Goal: Use online tool/utility: Utilize a website feature to perform a specific function

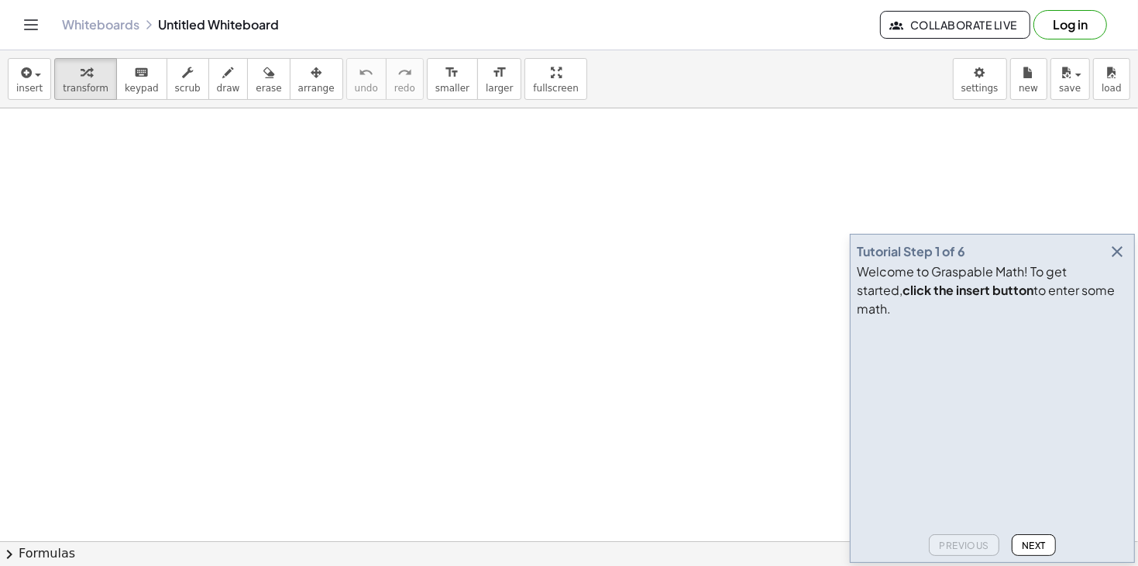
click at [1114, 261] on icon "button" at bounding box center [1117, 252] width 19 height 19
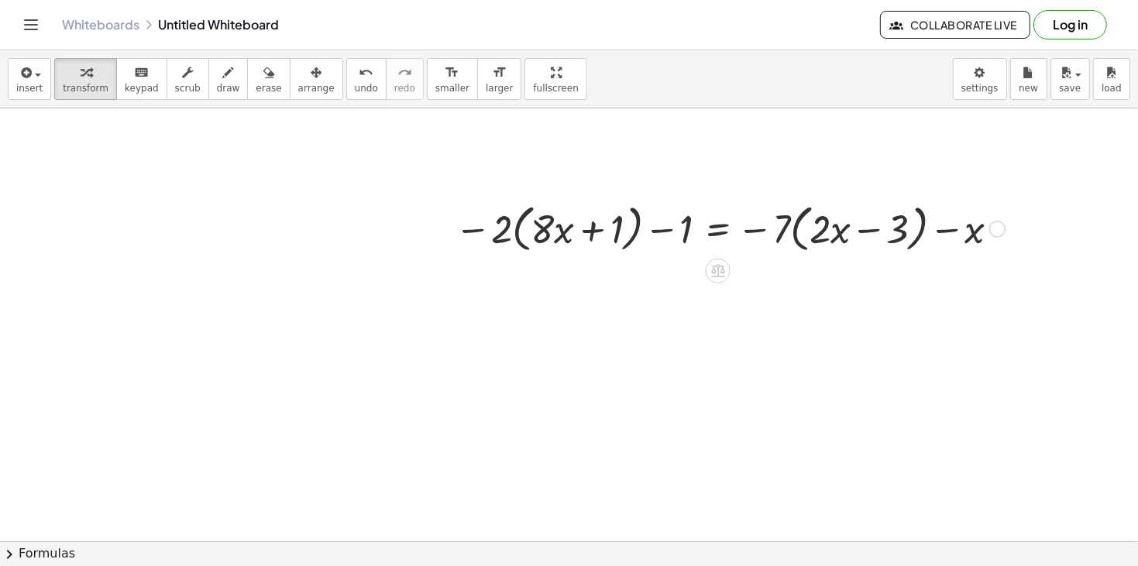
click at [673, 233] on div at bounding box center [730, 227] width 566 height 59
drag, startPoint x: 679, startPoint y: 234, endPoint x: 446, endPoint y: 231, distance: 233.3
click at [446, 231] on div "− 1 − · 2 · ( + · 8 · x + 1 ) − 1 = − · 7 · ( + · 2 · x − 3 ) − x" at bounding box center [724, 228] width 585 height 67
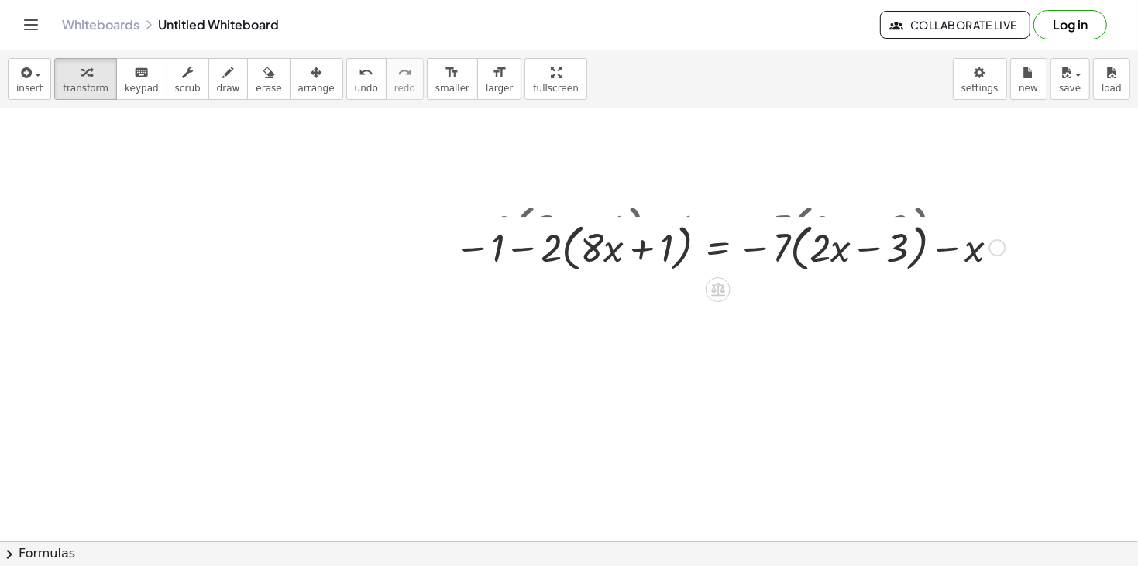
click at [506, 232] on div at bounding box center [730, 227] width 566 height 59
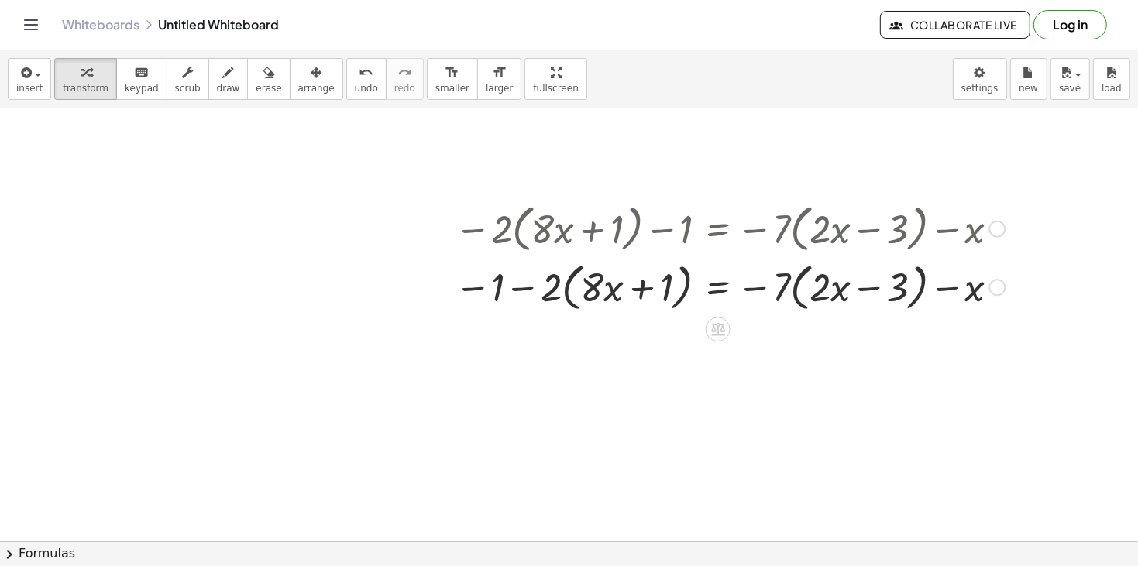
click at [533, 284] on div at bounding box center [730, 286] width 566 height 59
click at [533, 289] on div at bounding box center [730, 286] width 566 height 59
click at [522, 294] on div at bounding box center [730, 286] width 566 height 59
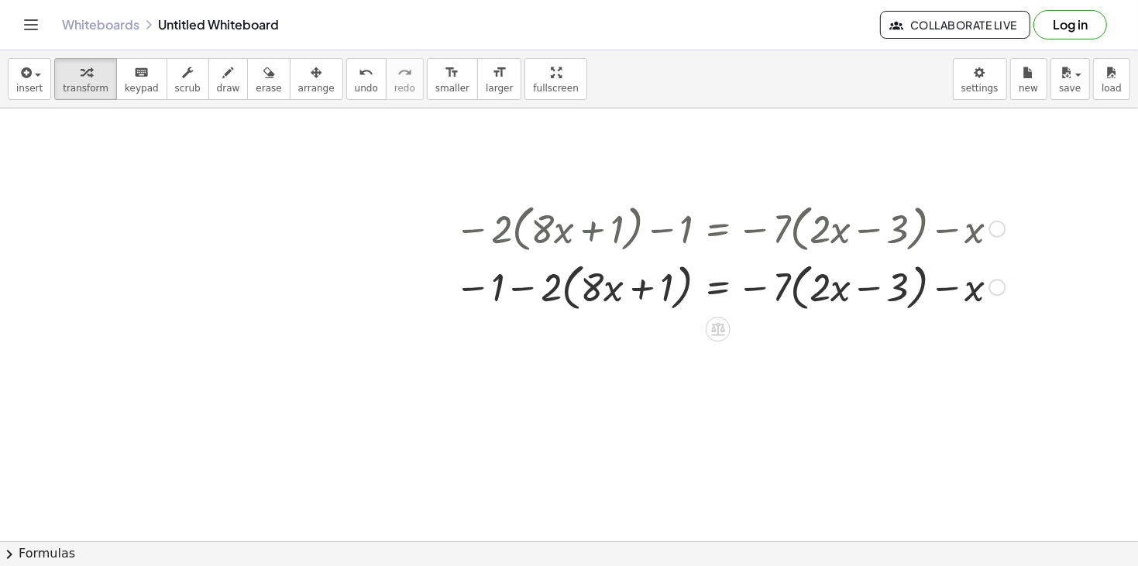
click at [473, 290] on div at bounding box center [730, 286] width 566 height 59
click at [355, 91] on span "undo" at bounding box center [366, 88] width 23 height 11
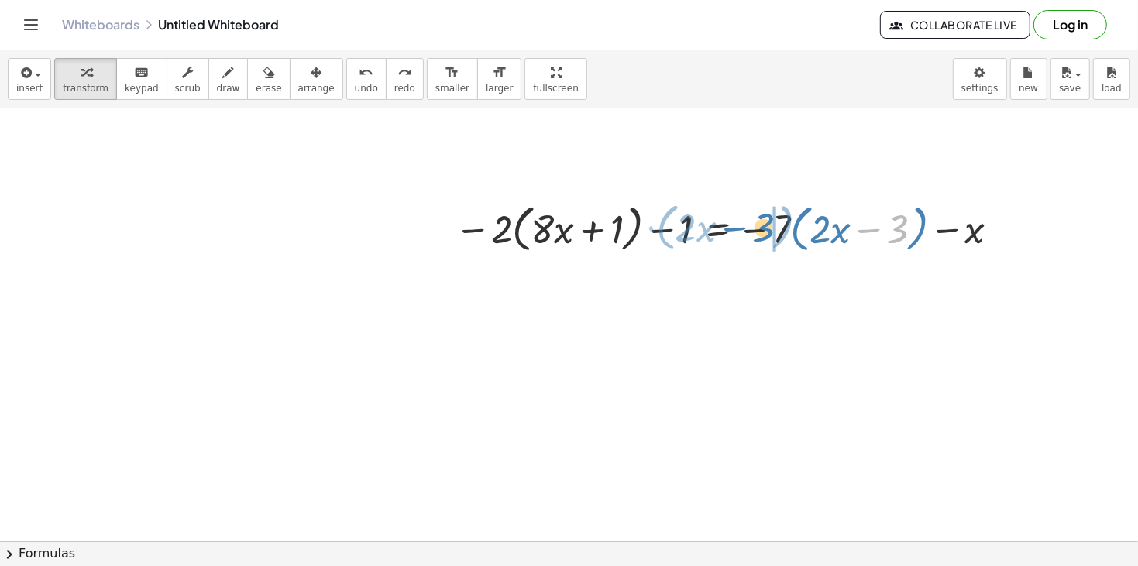
drag, startPoint x: 902, startPoint y: 236, endPoint x: 763, endPoint y: 235, distance: 139.5
click at [762, 235] on div at bounding box center [730, 227] width 566 height 59
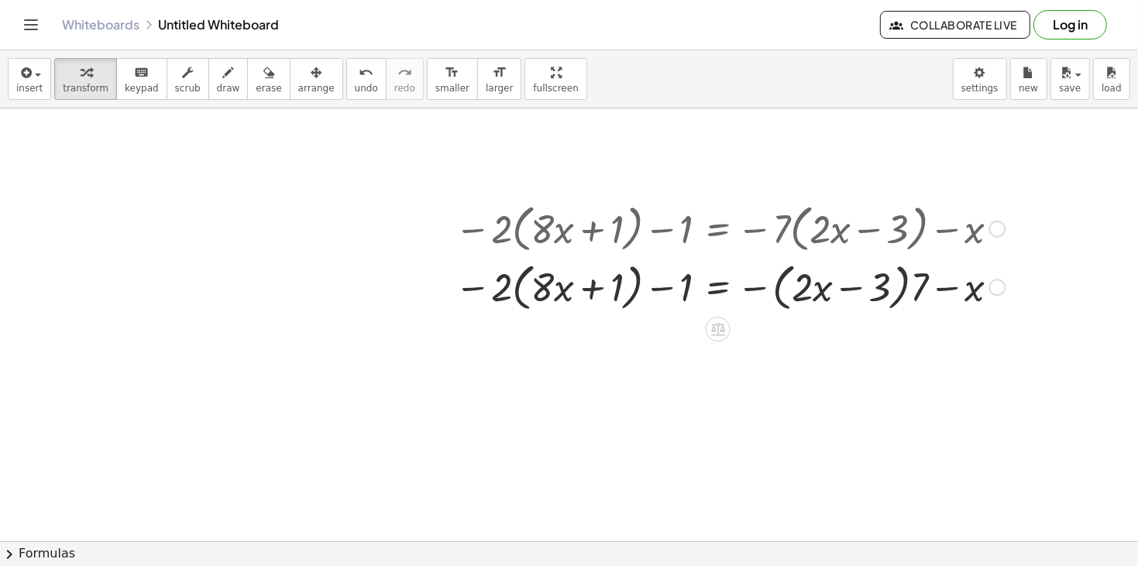
click at [897, 287] on div at bounding box center [730, 286] width 566 height 59
click at [346, 91] on button "undo undo" at bounding box center [366, 79] width 40 height 42
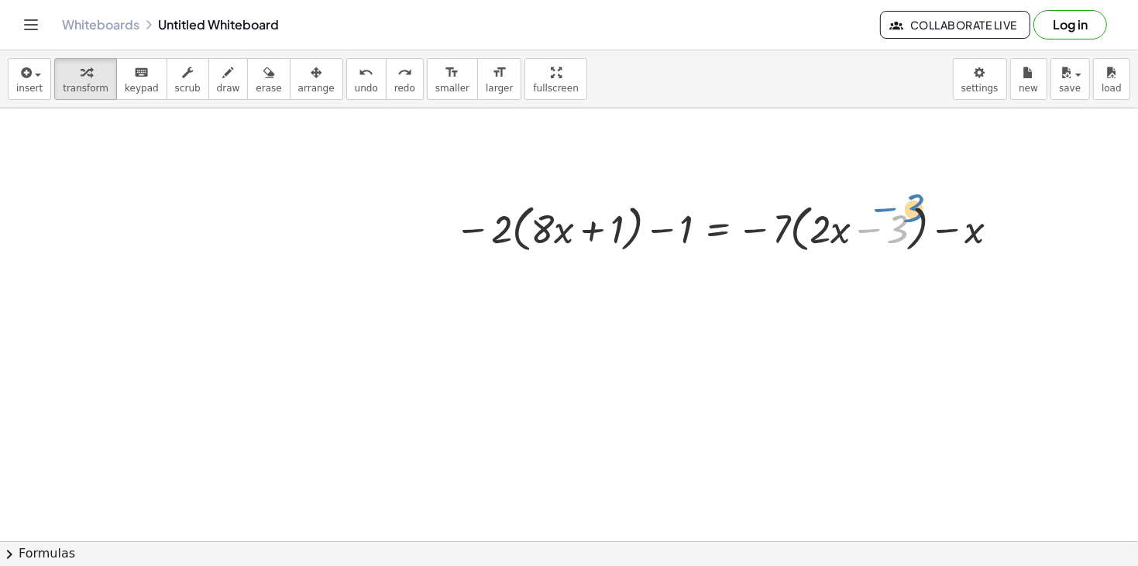
drag, startPoint x: 898, startPoint y: 234, endPoint x: 905, endPoint y: 219, distance: 16.3
click at [905, 219] on div at bounding box center [730, 227] width 566 height 59
drag, startPoint x: 824, startPoint y: 232, endPoint x: 1009, endPoint y: 226, distance: 185.3
click at [1009, 226] on div at bounding box center [730, 227] width 566 height 59
click at [845, 226] on div at bounding box center [730, 227] width 566 height 59
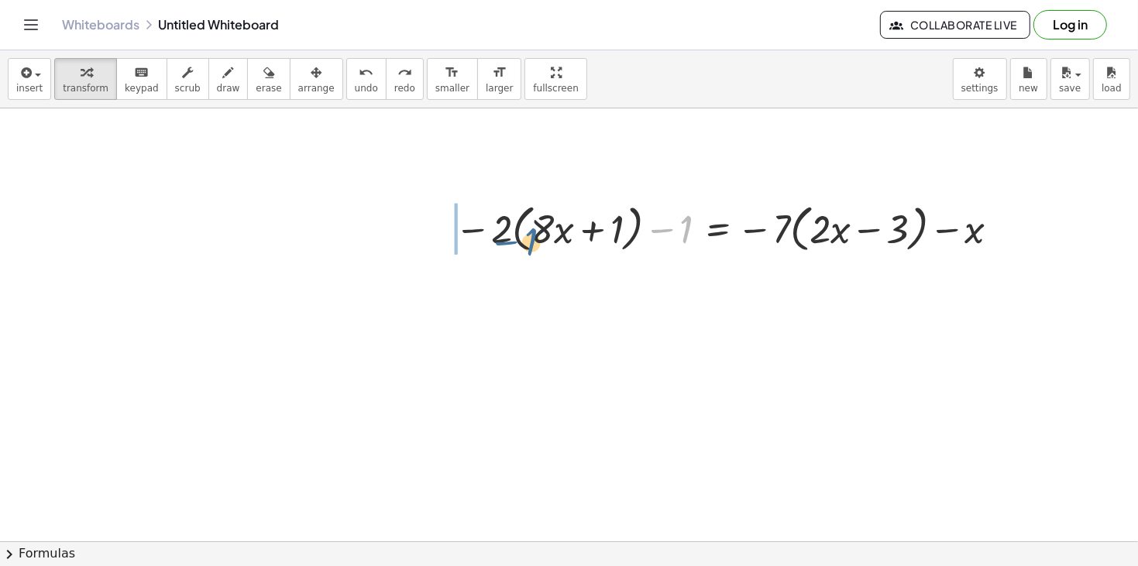
drag, startPoint x: 684, startPoint y: 229, endPoint x: 511, endPoint y: 240, distance: 173.2
click at [511, 240] on div at bounding box center [730, 227] width 566 height 59
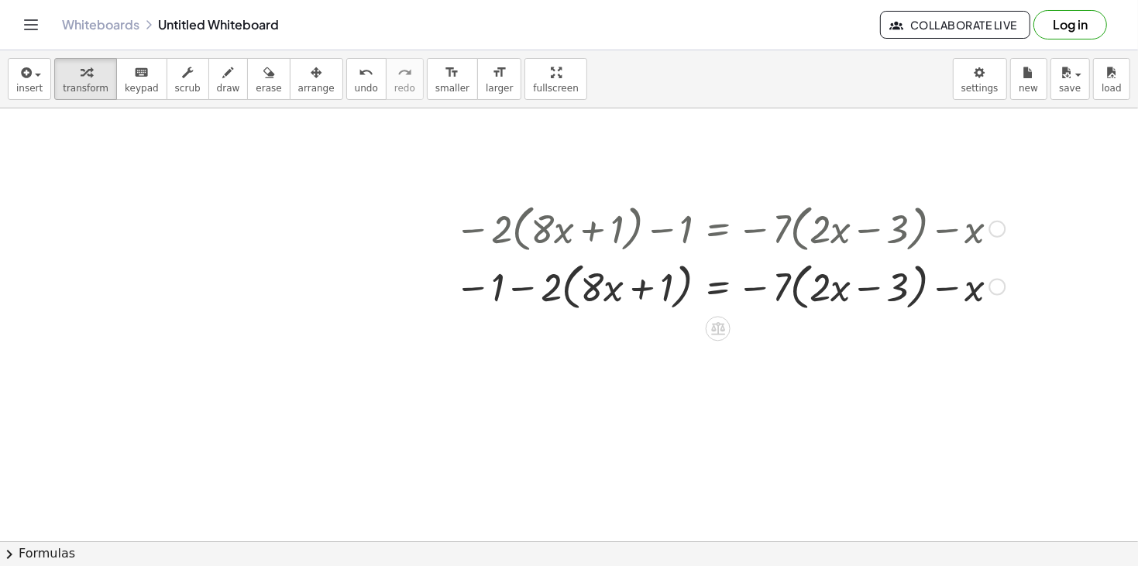
click at [519, 244] on div at bounding box center [730, 227] width 566 height 59
click at [525, 279] on div at bounding box center [730, 286] width 566 height 59
click at [522, 301] on div at bounding box center [730, 286] width 566 height 59
click at [355, 92] on span "undo" at bounding box center [366, 88] width 23 height 11
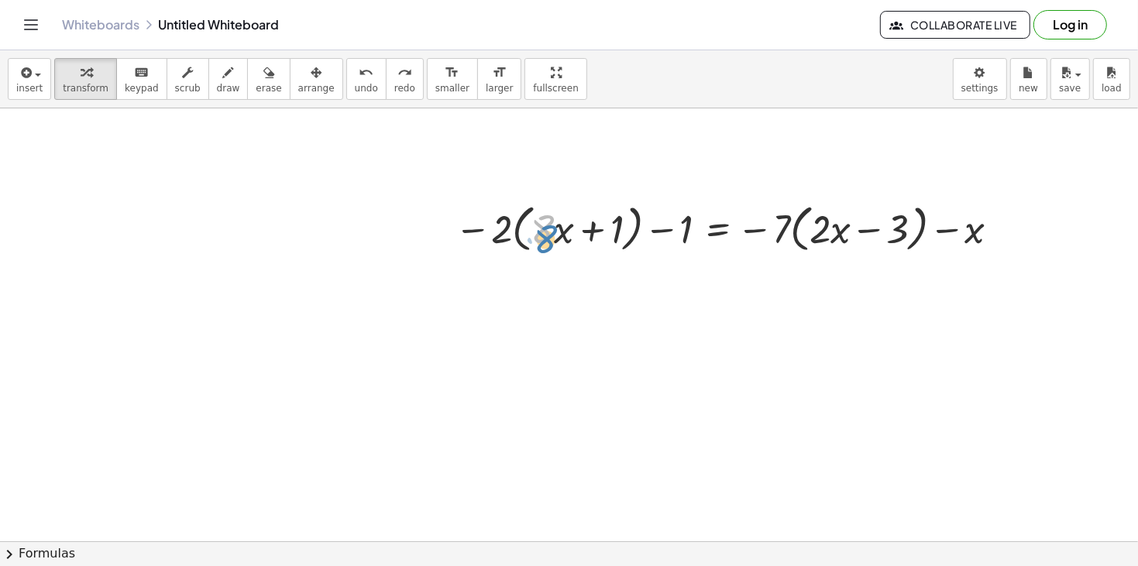
drag, startPoint x: 542, startPoint y: 236, endPoint x: 544, endPoint y: 246, distance: 9.6
click at [544, 246] on div at bounding box center [730, 227] width 566 height 59
drag, startPoint x: 560, startPoint y: 233, endPoint x: 824, endPoint y: 235, distance: 264.3
click at [824, 235] on div at bounding box center [730, 227] width 566 height 59
drag, startPoint x: 608, startPoint y: 233, endPoint x: 680, endPoint y: 239, distance: 73.0
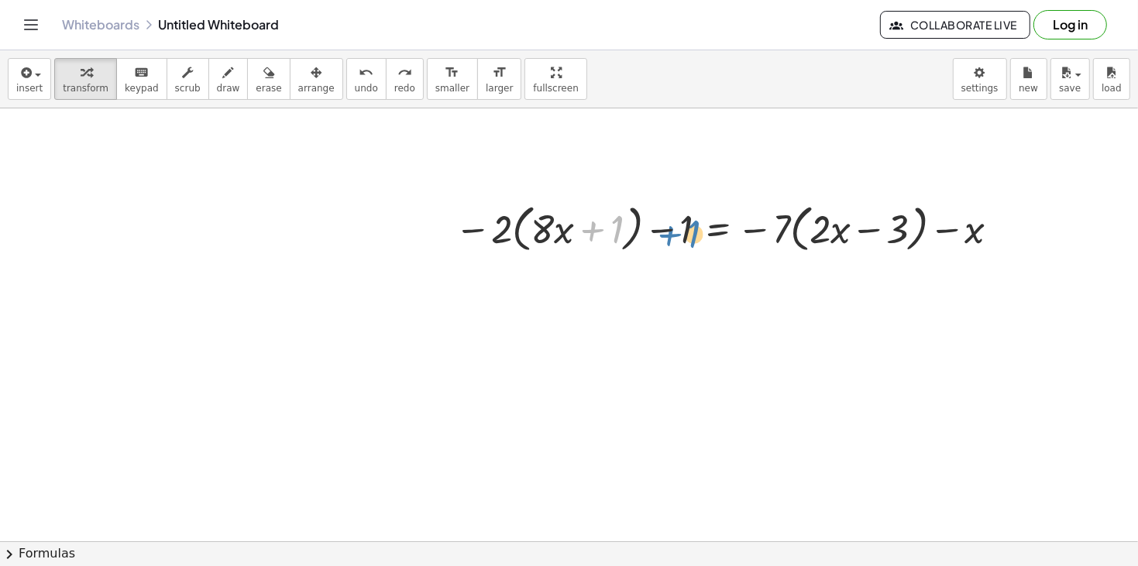
click at [680, 239] on div at bounding box center [730, 227] width 566 height 59
drag, startPoint x: 604, startPoint y: 226, endPoint x: 692, endPoint y: 223, distance: 88.4
click at [692, 223] on div at bounding box center [730, 227] width 566 height 59
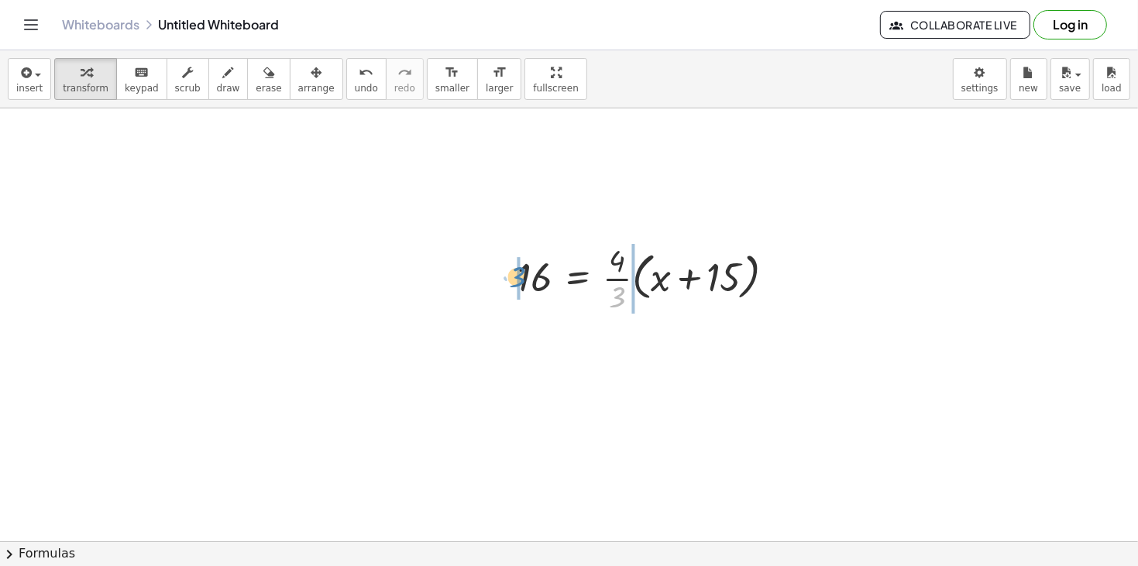
drag, startPoint x: 620, startPoint y: 298, endPoint x: 518, endPoint y: 278, distance: 104.1
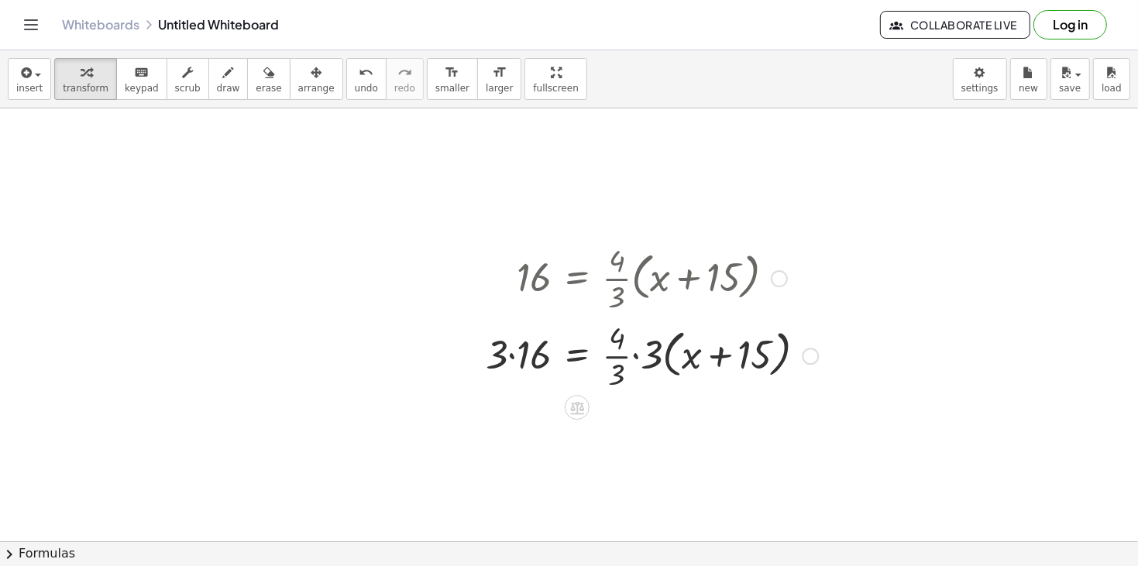
click at [639, 357] on div at bounding box center [652, 354] width 348 height 77
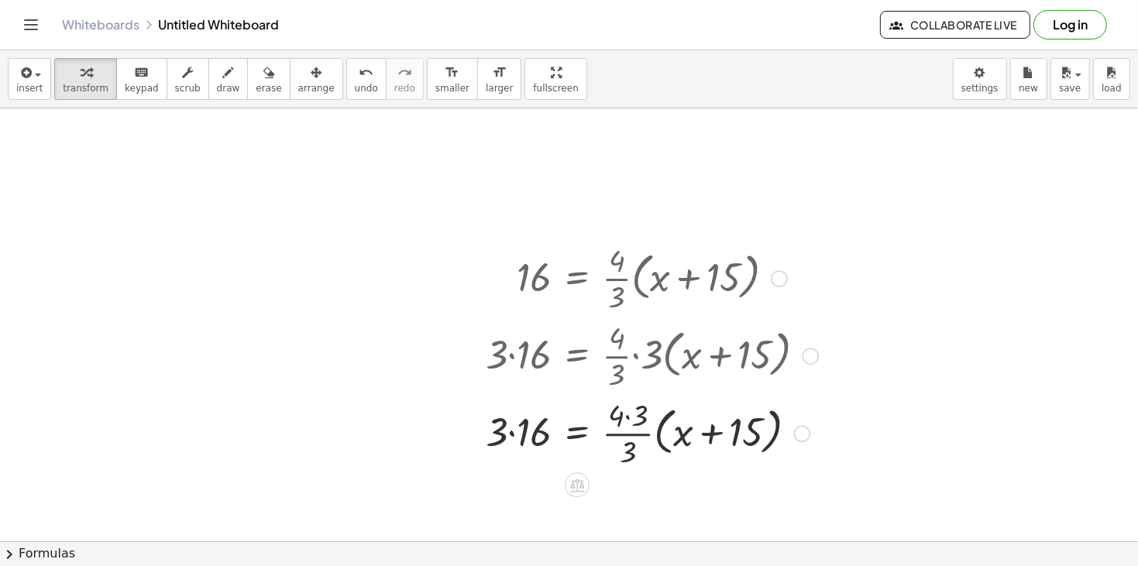
click at [624, 418] on div at bounding box center [652, 432] width 348 height 77
click at [626, 420] on div at bounding box center [652, 432] width 348 height 77
click at [615, 443] on div at bounding box center [652, 432] width 348 height 77
click at [615, 443] on div at bounding box center [652, 433] width 348 height 59
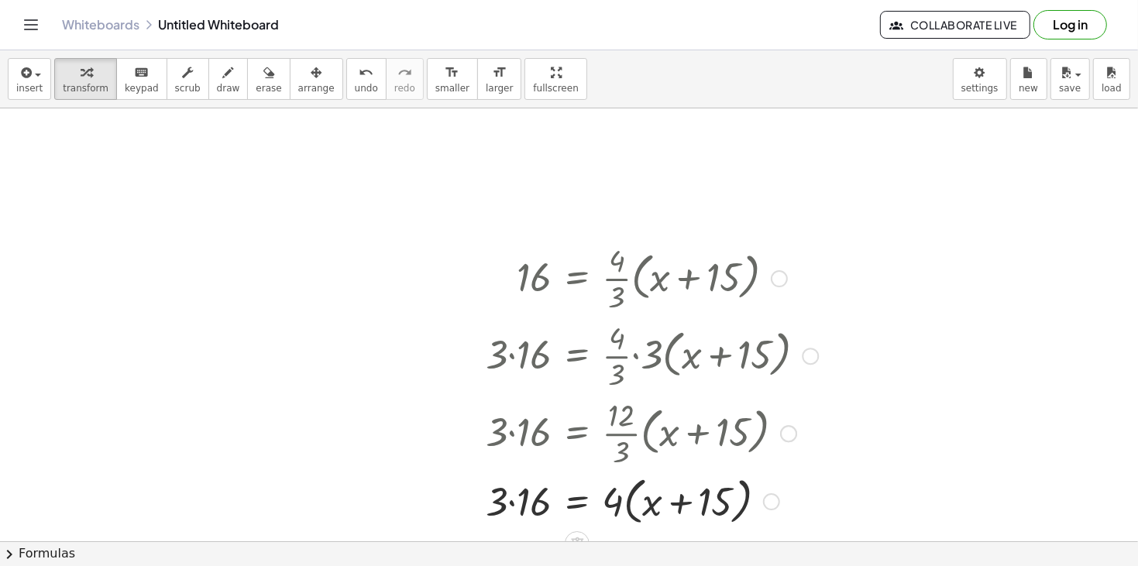
click at [513, 504] on div at bounding box center [652, 500] width 348 height 59
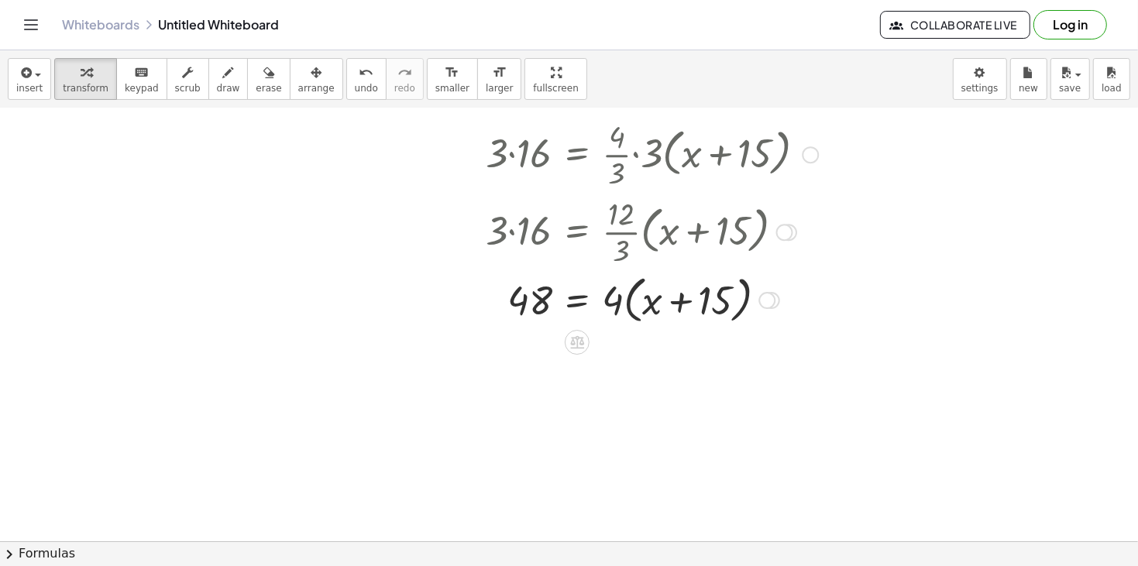
scroll to position [205, 0]
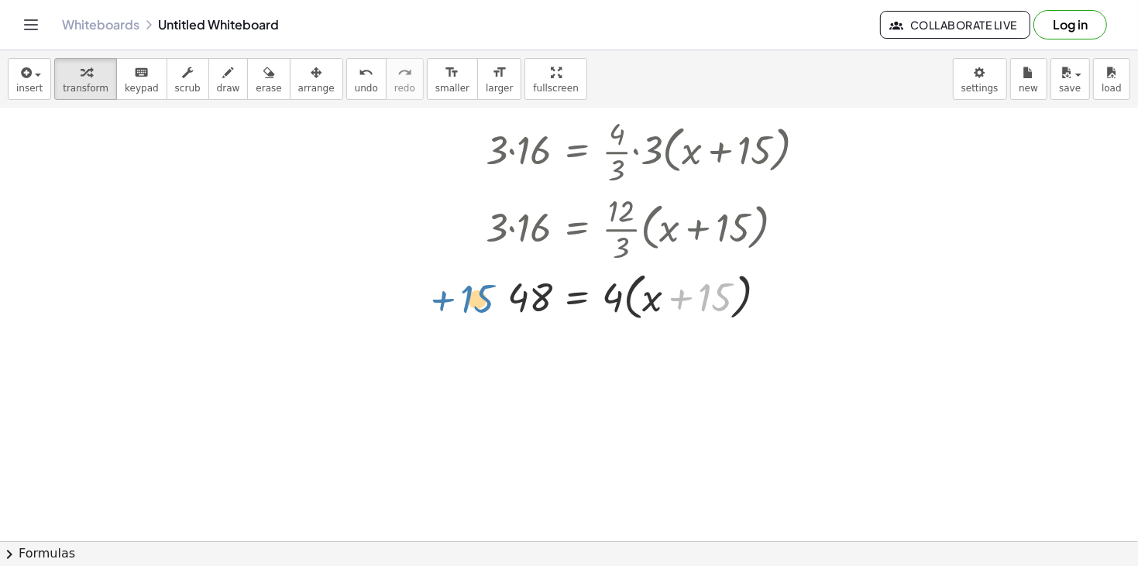
drag, startPoint x: 710, startPoint y: 307, endPoint x: 472, endPoint y: 308, distance: 237.9
click at [472, 308] on div "16 = · · 4 · 3 · ( + x + 15 ) · 3 · 16 = · · 4 · 3 · 3 · ( + x + 15 ) · 3 · 16 …" at bounding box center [646, 179] width 367 height 299
drag, startPoint x: 618, startPoint y: 301, endPoint x: 632, endPoint y: 312, distance: 17.7
click at [632, 312] on div at bounding box center [652, 296] width 348 height 59
drag, startPoint x: 628, startPoint y: 297, endPoint x: 649, endPoint y: 291, distance: 20.9
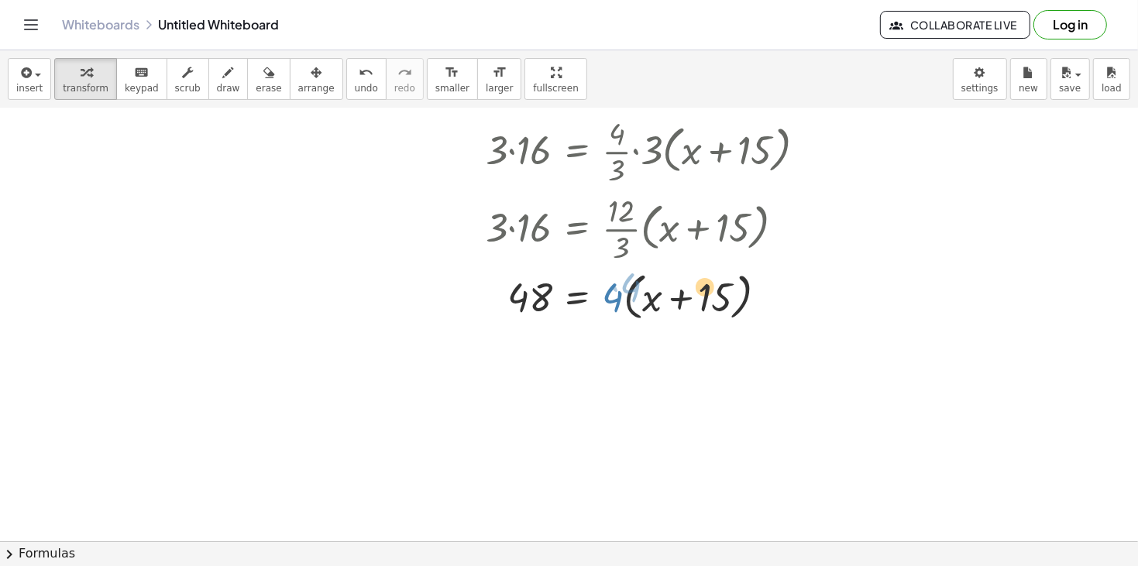
click at [649, 291] on div at bounding box center [652, 296] width 348 height 59
drag, startPoint x: 613, startPoint y: 299, endPoint x: 659, endPoint y: 303, distance: 45.9
click at [659, 303] on div at bounding box center [652, 296] width 348 height 59
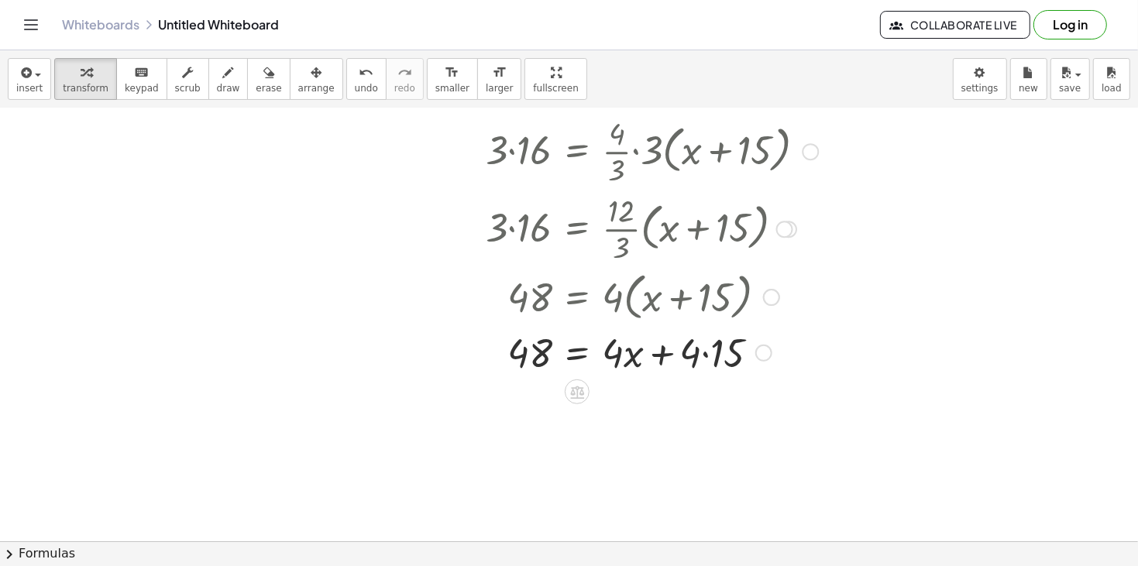
click at [625, 350] on div at bounding box center [652, 351] width 348 height 53
click at [714, 357] on div at bounding box center [652, 351] width 348 height 53
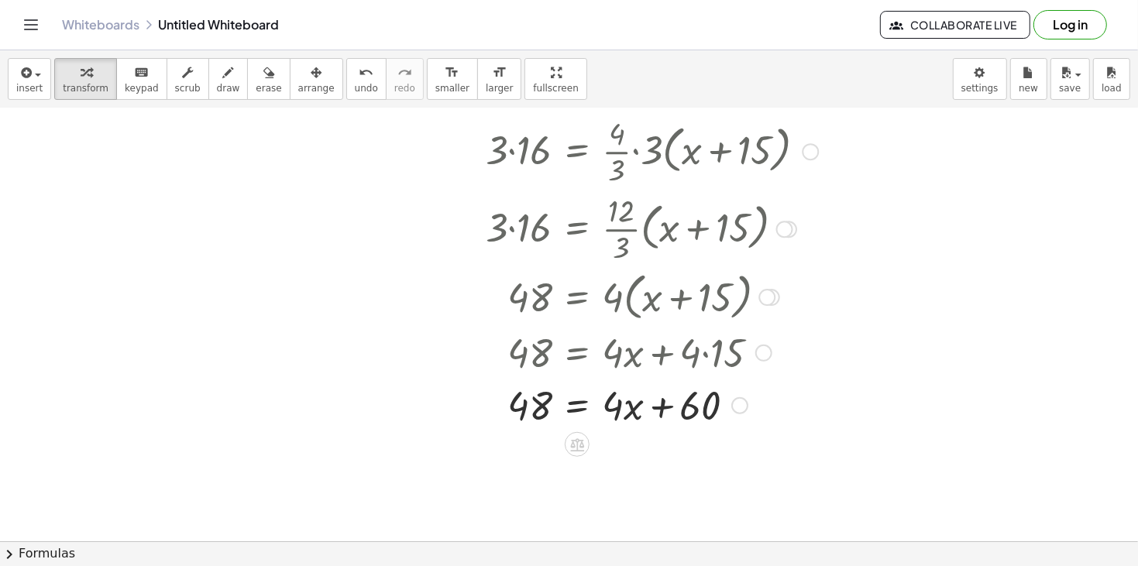
click at [627, 363] on div at bounding box center [664, 351] width 372 height 53
click at [622, 415] on div at bounding box center [652, 404] width 348 height 53
drag, startPoint x: 709, startPoint y: 413, endPoint x: 507, endPoint y: 412, distance: 202.3
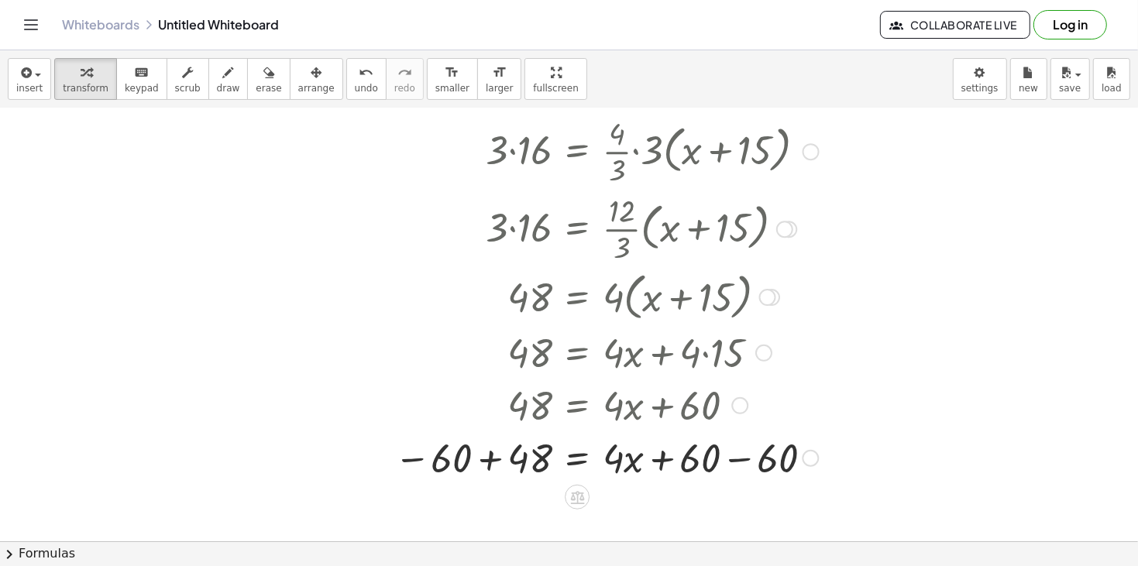
click at [491, 462] on div at bounding box center [607, 457] width 440 height 53
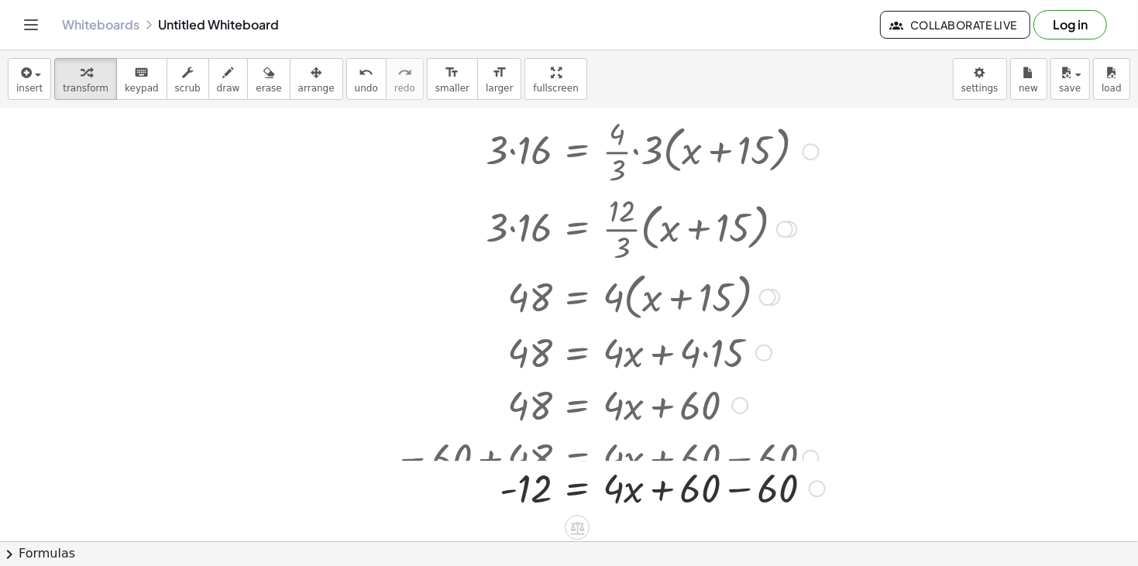
click at [577, 74] on div "16 = · · 4 · 3 · ( + x + 15 ) · 3 · 16 = · · 4 · 3 · 3 · ( + x + 15 ) · 3 · 16 …" at bounding box center [577, 74] width 0 height 0
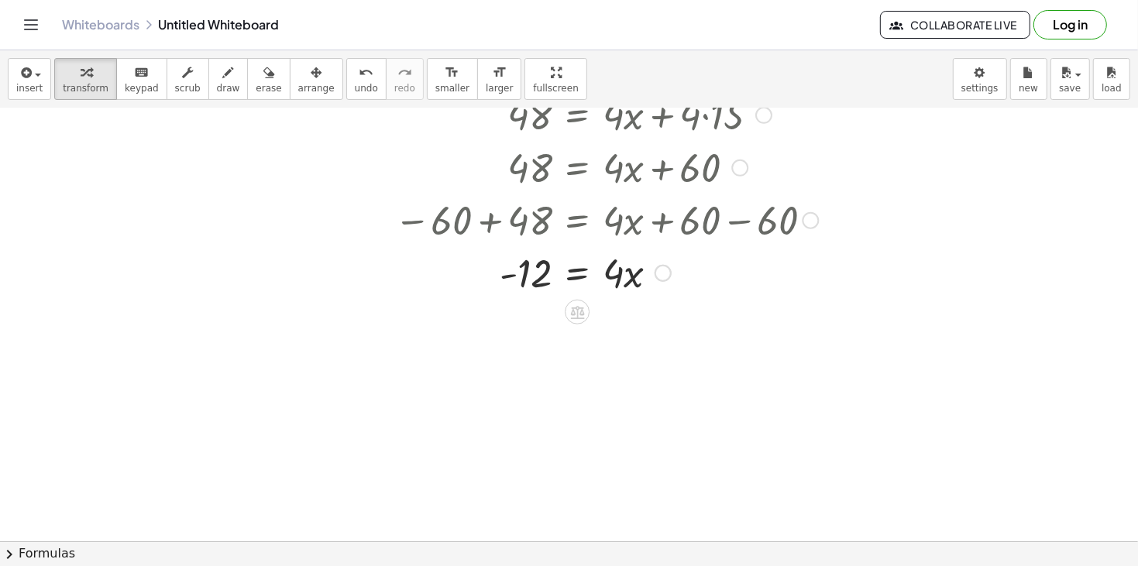
scroll to position [449, 0]
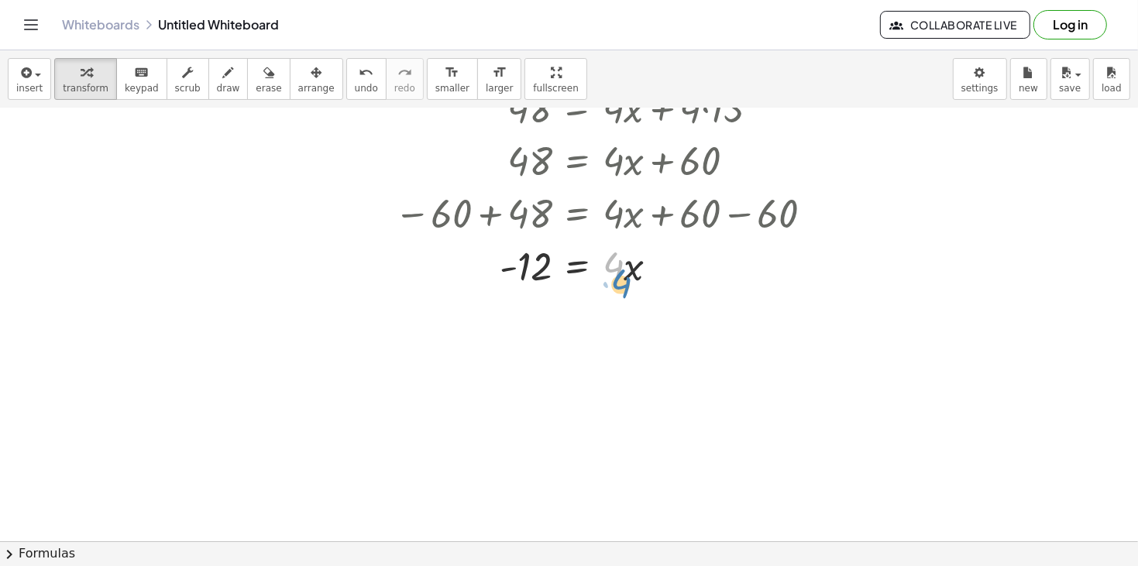
drag, startPoint x: 613, startPoint y: 274, endPoint x: 615, endPoint y: 283, distance: 9.6
click at [615, 283] on div at bounding box center [607, 265] width 440 height 53
drag, startPoint x: 616, startPoint y: 267, endPoint x: 608, endPoint y: 257, distance: 12.7
click at [608, 257] on div at bounding box center [607, 265] width 440 height 53
drag, startPoint x: 537, startPoint y: 264, endPoint x: 504, endPoint y: 269, distance: 32.9
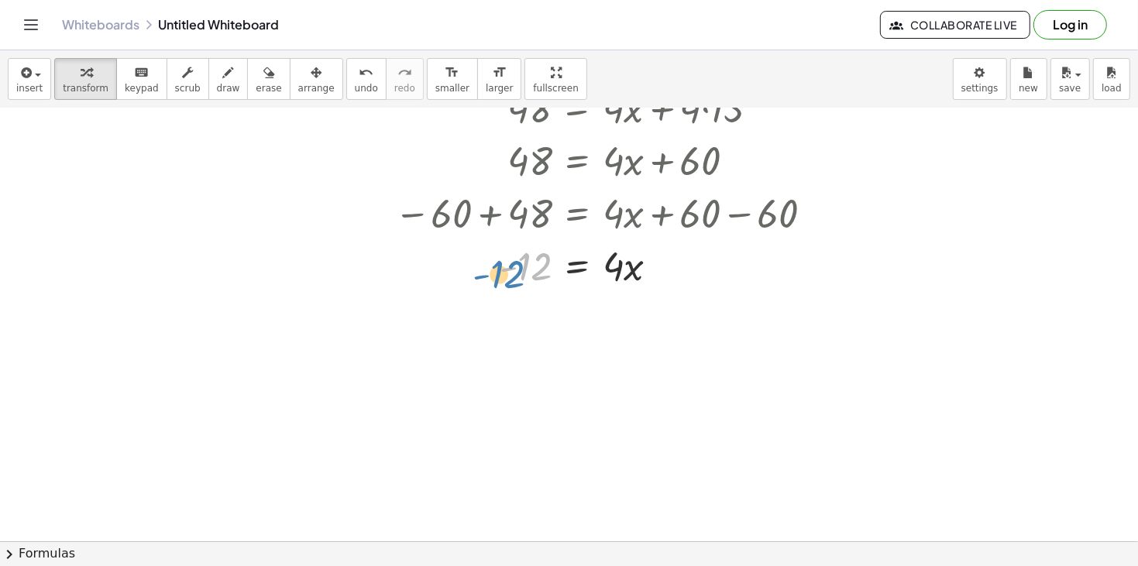
click at [504, 269] on div at bounding box center [607, 265] width 440 height 53
drag, startPoint x: 617, startPoint y: 274, endPoint x: 552, endPoint y: 297, distance: 68.9
click at [631, 323] on div at bounding box center [607, 329] width 440 height 77
click at [533, 337] on div at bounding box center [607, 329] width 440 height 77
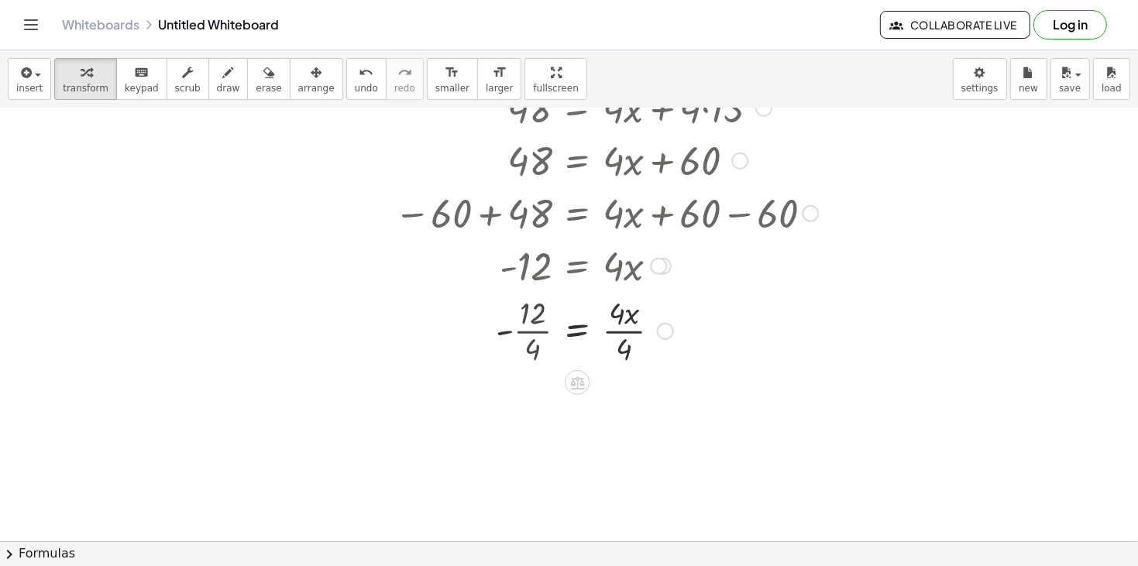
click at [533, 337] on div at bounding box center [607, 329] width 440 height 77
click at [617, 394] on div at bounding box center [607, 407] width 440 height 77
click at [623, 411] on div at bounding box center [607, 407] width 440 height 77
click at [623, 411] on div at bounding box center [607, 407] width 440 height 51
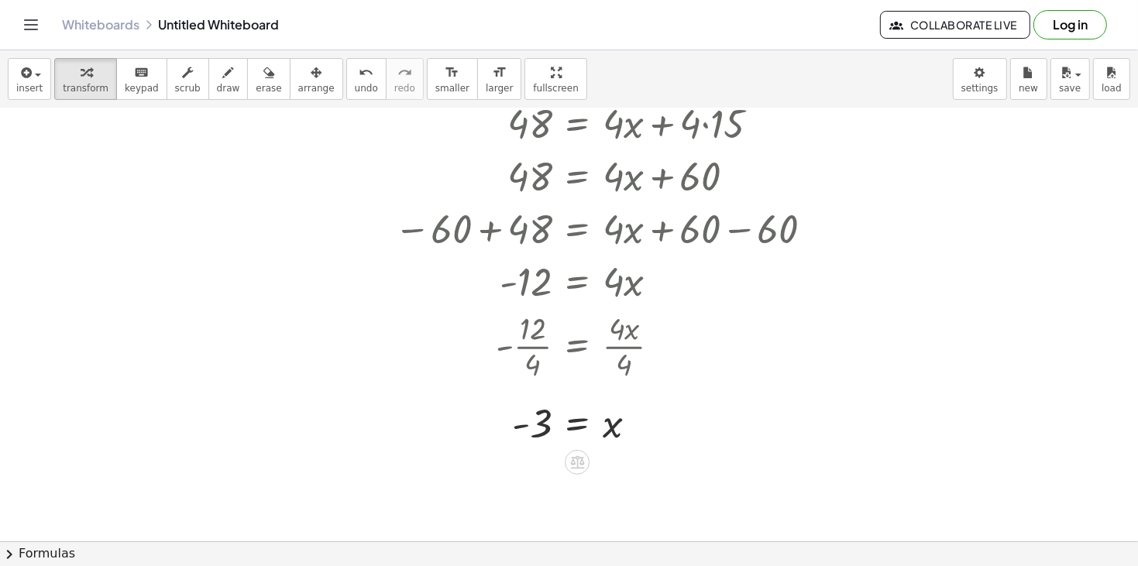
scroll to position [0, 0]
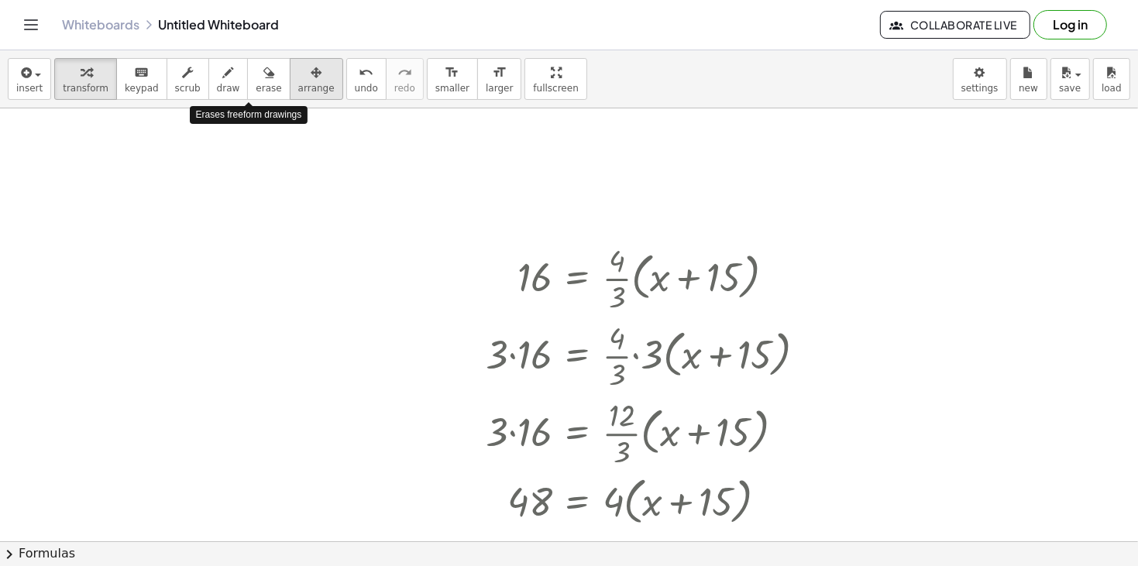
click at [311, 78] on icon "button" at bounding box center [316, 73] width 11 height 19
